Goal: Transaction & Acquisition: Book appointment/travel/reservation

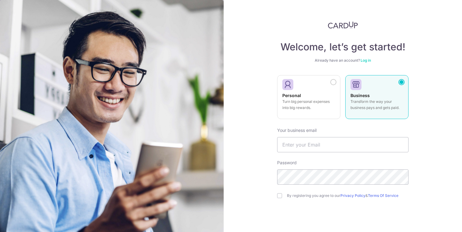
scroll to position [21, 0]
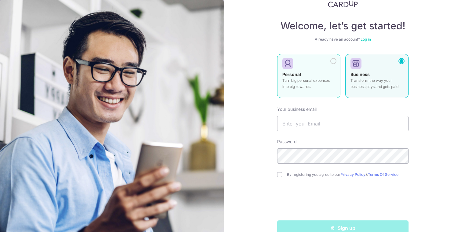
click at [315, 75] on div "Personal Turn big personal expenses into big rewards." at bounding box center [308, 81] width 53 height 21
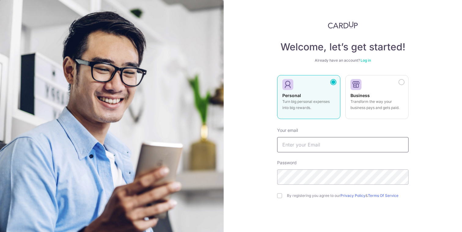
click at [319, 148] on input "text" at bounding box center [342, 144] width 131 height 15
type input "[EMAIL_ADDRESS][DOMAIN_NAME]"
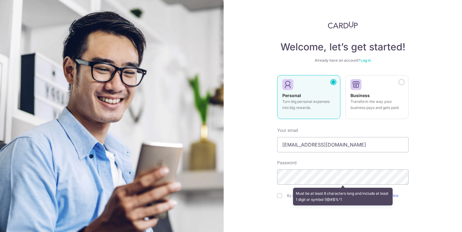
click at [254, 166] on div "Welcome, let’s get started! Already have an account? Log in Personal Turn big p…" at bounding box center [343, 116] width 238 height 232
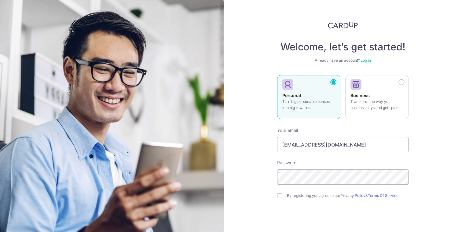
click at [269, 183] on div "Welcome, let’s get started! Already have an account? Log in Personal Turn big p…" at bounding box center [343, 116] width 238 height 232
click at [282, 198] on div "By registering you agree to our Privacy Policy & Terms Of Service" at bounding box center [342, 195] width 131 height 7
click at [281, 197] on input "checkbox" at bounding box center [279, 195] width 5 height 5
checkbox input "true"
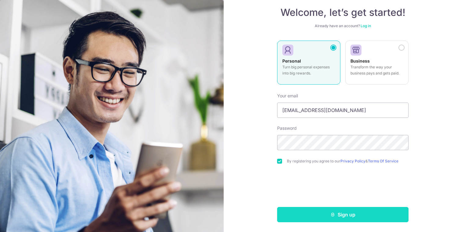
scroll to position [35, 0]
click at [342, 215] on button "Sign up" at bounding box center [342, 214] width 131 height 15
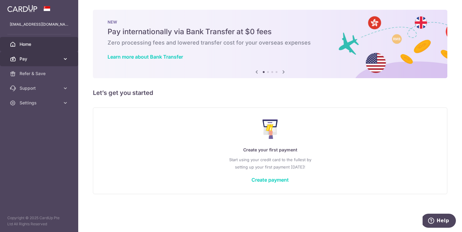
click at [60, 59] on link "Pay" at bounding box center [39, 59] width 78 height 15
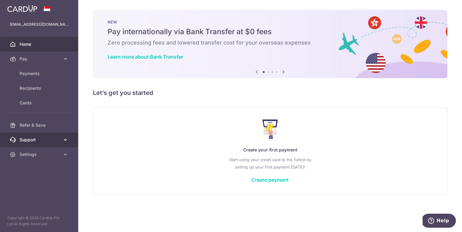
click at [49, 141] on span "Support" at bounding box center [40, 140] width 40 height 6
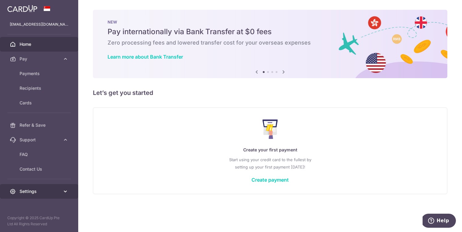
click at [50, 195] on link "Settings" at bounding box center [39, 191] width 78 height 15
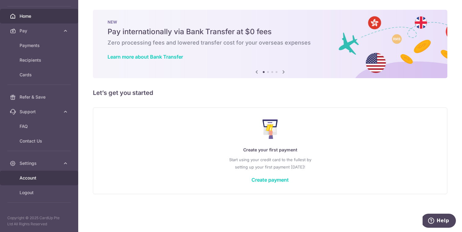
scroll to position [28, 0]
click at [34, 180] on span "Account" at bounding box center [40, 178] width 40 height 6
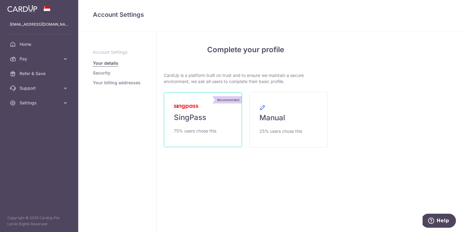
click at [209, 133] on span "75% users chose this" at bounding box center [195, 130] width 42 height 7
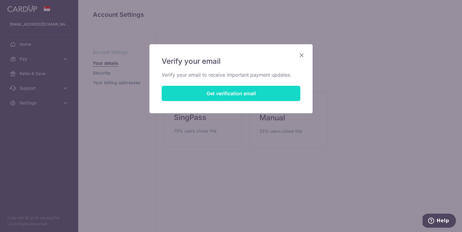
click at [249, 98] on button "Get verification email" at bounding box center [231, 93] width 139 height 15
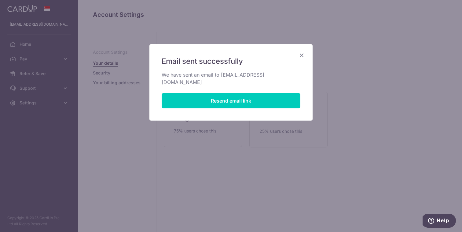
click at [303, 56] on icon "Close" at bounding box center [301, 55] width 7 height 8
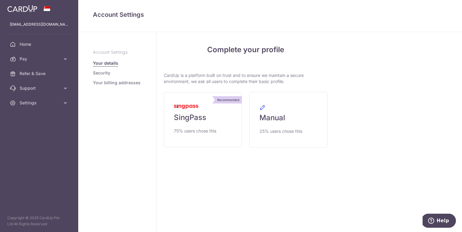
click at [106, 74] on link "Security" at bounding box center [101, 73] width 17 height 6
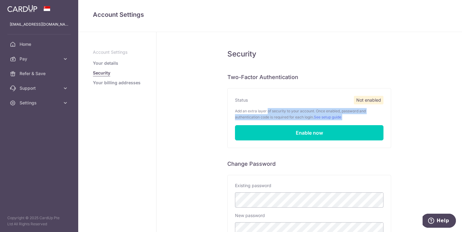
drag, startPoint x: 250, startPoint y: 111, endPoint x: 272, endPoint y: 121, distance: 24.1
click at [272, 121] on div "Status Not enabled Add an extra layer of security to your account. Once enabled…" at bounding box center [309, 118] width 148 height 45
click at [294, 113] on p "Add an extra layer of security to your account. Once enabled, password and auth…" at bounding box center [309, 114] width 148 height 12
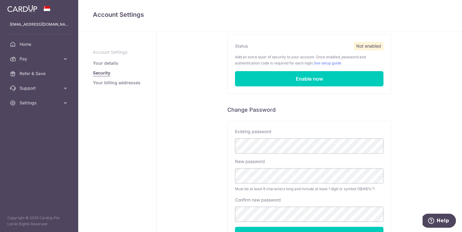
click at [200, 85] on div "Security Two-Factor Authentication Status Not enabled Add an extra layer of sec…" at bounding box center [308, 134] width 305 height 313
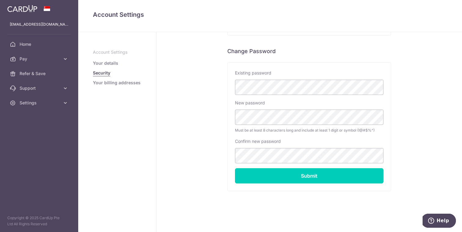
scroll to position [113, 0]
click at [104, 86] on link "Your billing addresses" at bounding box center [117, 83] width 48 height 6
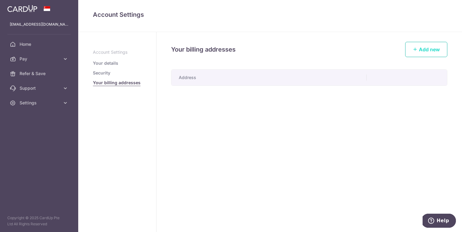
click at [421, 50] on span "Add new" at bounding box center [429, 49] width 21 height 6
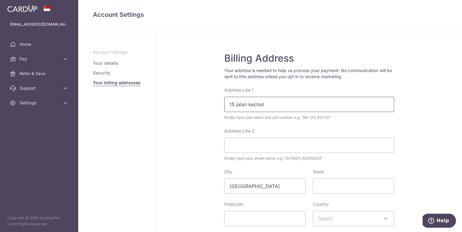
type input "15 jalan kechot"
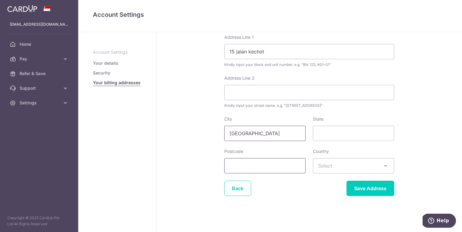
scroll to position [53, 0]
type input "419194"
click at [330, 161] on span "Select" at bounding box center [353, 166] width 81 height 15
type input "sing"
select select "199"
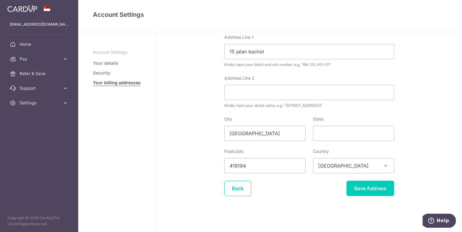
click at [361, 180] on form "Your address is needed to help us process your payment. No communication will b…" at bounding box center [309, 105] width 170 height 181
click at [361, 186] on input "Save Address" at bounding box center [370, 188] width 48 height 15
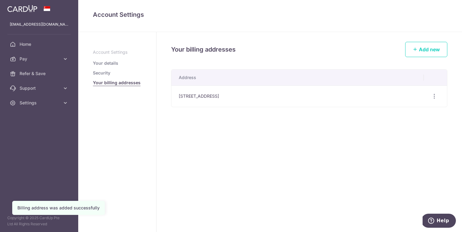
click at [103, 63] on link "Your details" at bounding box center [105, 63] width 25 height 6
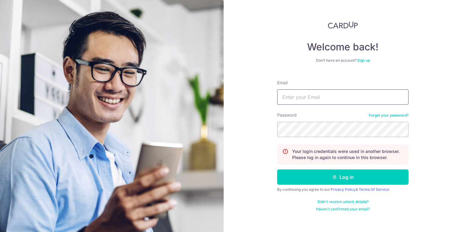
type input "[EMAIL_ADDRESS][DOMAIN_NAME]"
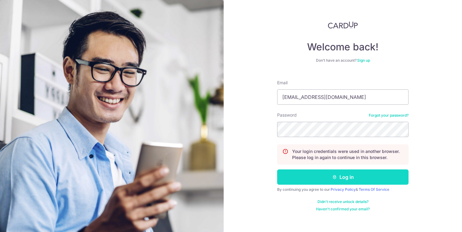
click at [347, 173] on button "Log in" at bounding box center [342, 177] width 131 height 15
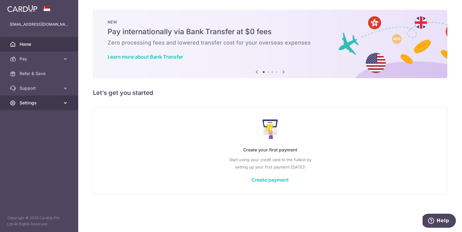
click at [43, 103] on span "Settings" at bounding box center [40, 103] width 40 height 6
click at [58, 106] on link "Settings" at bounding box center [39, 103] width 78 height 15
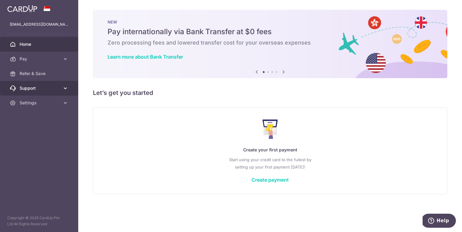
click at [58, 93] on link "Support" at bounding box center [39, 88] width 78 height 15
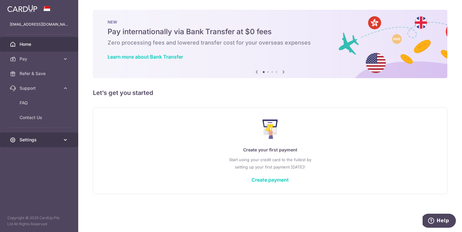
click at [42, 141] on span "Settings" at bounding box center [40, 140] width 40 height 6
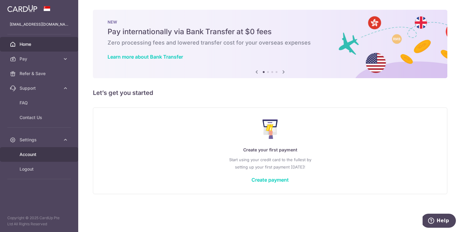
click at [46, 152] on span "Account" at bounding box center [40, 155] width 40 height 6
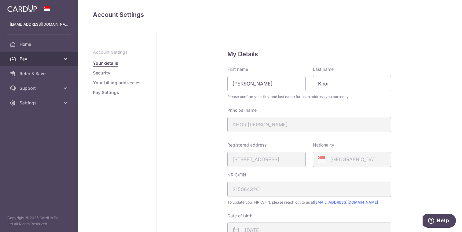
click at [61, 57] on link "Pay" at bounding box center [39, 59] width 78 height 15
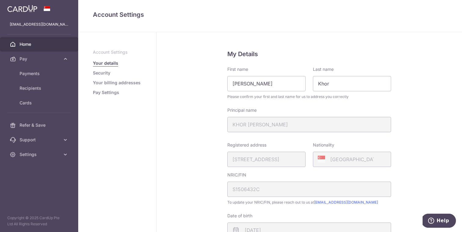
click at [26, 39] on link "Home" at bounding box center [39, 44] width 78 height 15
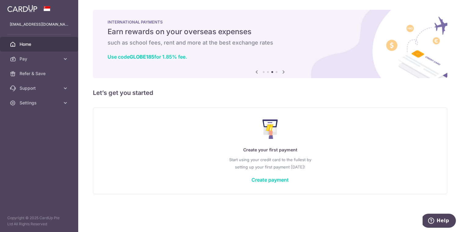
click at [203, 98] on div "× Pause Schedule Pause all future payments in this series Pause just this one p…" at bounding box center [270, 116] width 384 height 232
click at [42, 56] on span "Pay" at bounding box center [40, 59] width 40 height 6
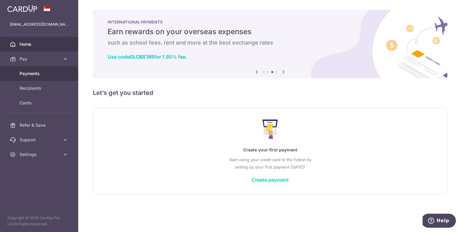
click at [52, 73] on span "Payments" at bounding box center [40, 74] width 40 height 6
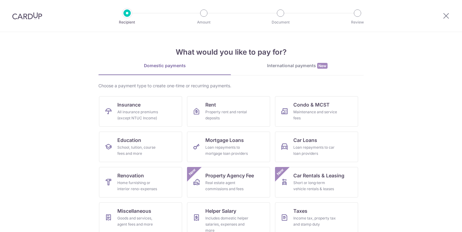
click at [64, 106] on section "What would you like to pay for? Domestic payments International payments New Ch…" at bounding box center [231, 132] width 462 height 200
click at [52, 114] on section "What would you like to pay for? Domestic payments International payments New Ch…" at bounding box center [231, 132] width 462 height 200
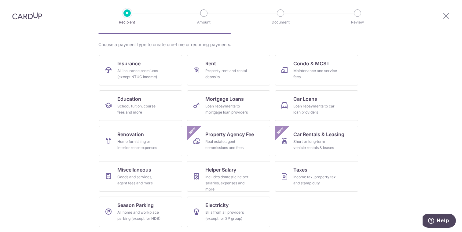
scroll to position [41, 0]
click at [221, 102] on span "Mortgage Loans" at bounding box center [224, 98] width 38 height 7
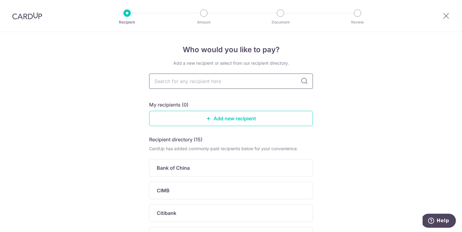
click at [202, 83] on input "text" at bounding box center [231, 81] width 164 height 15
click at [213, 64] on div "Add a new recipient or select from our recipient directory." at bounding box center [231, 63] width 164 height 6
click at [225, 63] on div "Add a new recipient or select from our recipient directory." at bounding box center [231, 63] width 164 height 6
click at [233, 121] on link "Add new recipient" at bounding box center [231, 118] width 164 height 15
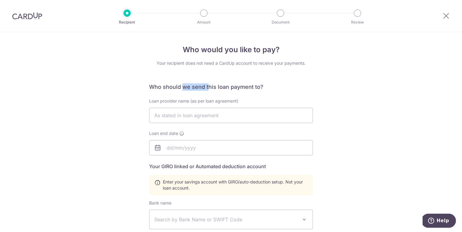
drag, startPoint x: 182, startPoint y: 87, endPoint x: 207, endPoint y: 87, distance: 25.7
click at [207, 87] on h6 "Who should we send this loan payment to?" at bounding box center [231, 86] width 164 height 7
click at [203, 116] on input "text" at bounding box center [231, 115] width 164 height 15
click at [173, 118] on input "text" at bounding box center [231, 115] width 164 height 15
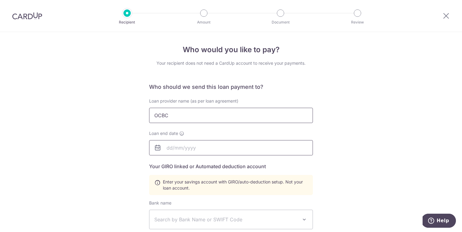
type input "OCBC"
click at [185, 151] on input "text" at bounding box center [231, 147] width 164 height 15
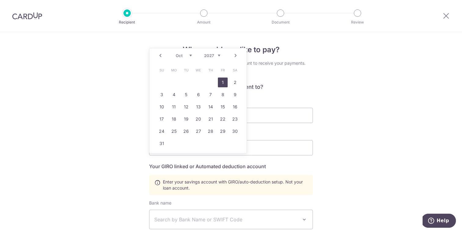
click at [223, 83] on link "1" at bounding box center [223, 83] width 10 height 10
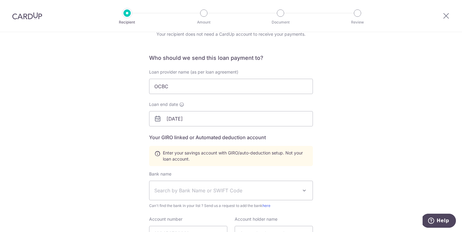
scroll to position [44, 0]
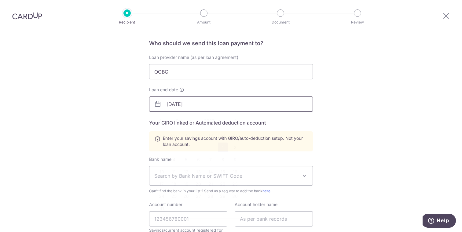
click at [188, 108] on input "[DATE]" at bounding box center [231, 104] width 164 height 15
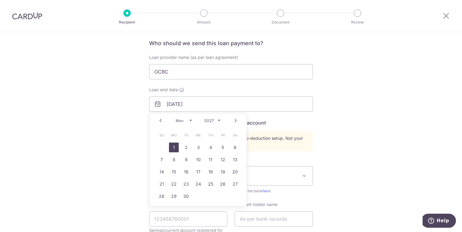
click at [174, 148] on link "1" at bounding box center [174, 148] width 10 height 10
type input "[DATE]"
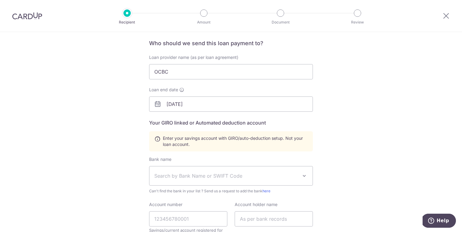
click at [79, 121] on div "Who would you like to pay? Your recipient does not need a CardUp account to rec…" at bounding box center [231, 169] width 462 height 362
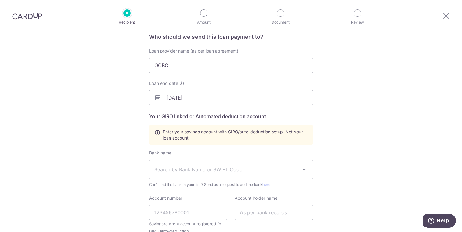
scroll to position [53, 0]
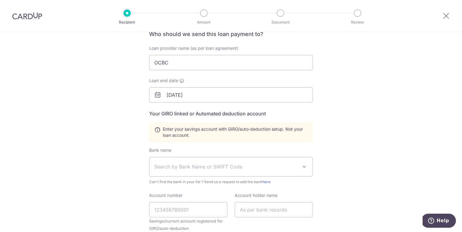
click at [211, 134] on span "Enter your savings account with GIRO/auto-deduction setup. Not your loan accoun…" at bounding box center [235, 132] width 145 height 12
click at [180, 132] on span "Enter your savings account with GIRO/auto-deduction setup. Not your loan accoun…" at bounding box center [235, 132] width 145 height 12
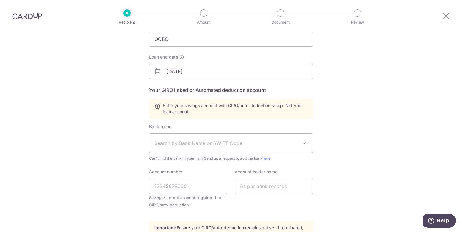
scroll to position [82, 0]
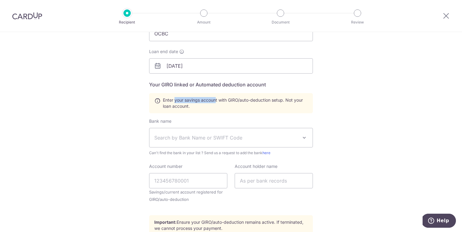
drag, startPoint x: 176, startPoint y: 101, endPoint x: 216, endPoint y: 101, distance: 40.0
click at [216, 101] on span "Enter your savings account with GIRO/auto-deduction setup. Not your loan accoun…" at bounding box center [235, 103] width 145 height 12
click at [174, 102] on span "Enter your savings account with GIRO/auto-deduction setup. Not your loan accoun…" at bounding box center [235, 103] width 145 height 12
click at [179, 134] on span "Search by Bank Name or SWIFT Code" at bounding box center [226, 137] width 144 height 7
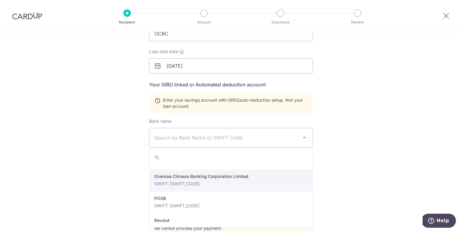
scroll to position [1028, 0]
select select "12"
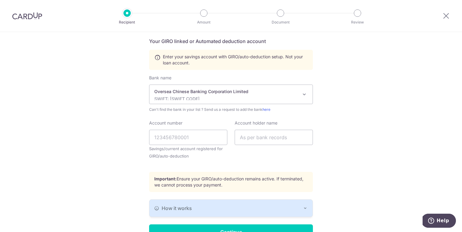
scroll to position [127, 0]
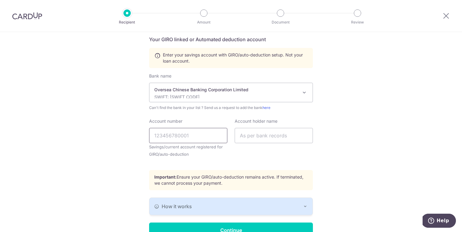
click at [167, 141] on input "Account number" at bounding box center [188, 135] width 78 height 15
drag, startPoint x: 164, startPoint y: 137, endPoint x: 173, endPoint y: 137, distance: 8.9
click at [173, 137] on input "517149308001" at bounding box center [188, 135] width 78 height 15
click at [199, 141] on input "517149308001" at bounding box center [188, 135] width 78 height 15
type input "517149308001"
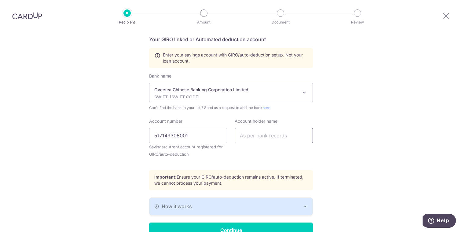
click at [253, 141] on input "text" at bounding box center [274, 135] width 78 height 15
type input "KHOR [PERSON_NAME]"
click at [102, 108] on div "Who would you like to pay? Your recipient does not need a CardUp account to rec…" at bounding box center [231, 86] width 462 height 362
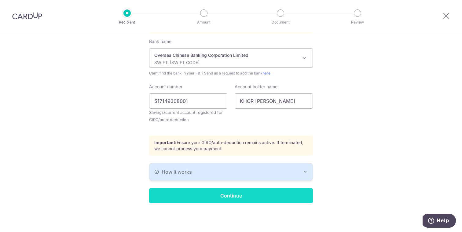
scroll to position [162, 0]
click at [229, 197] on input "Continue" at bounding box center [231, 195] width 164 height 15
